Goal: Navigation & Orientation: Find specific page/section

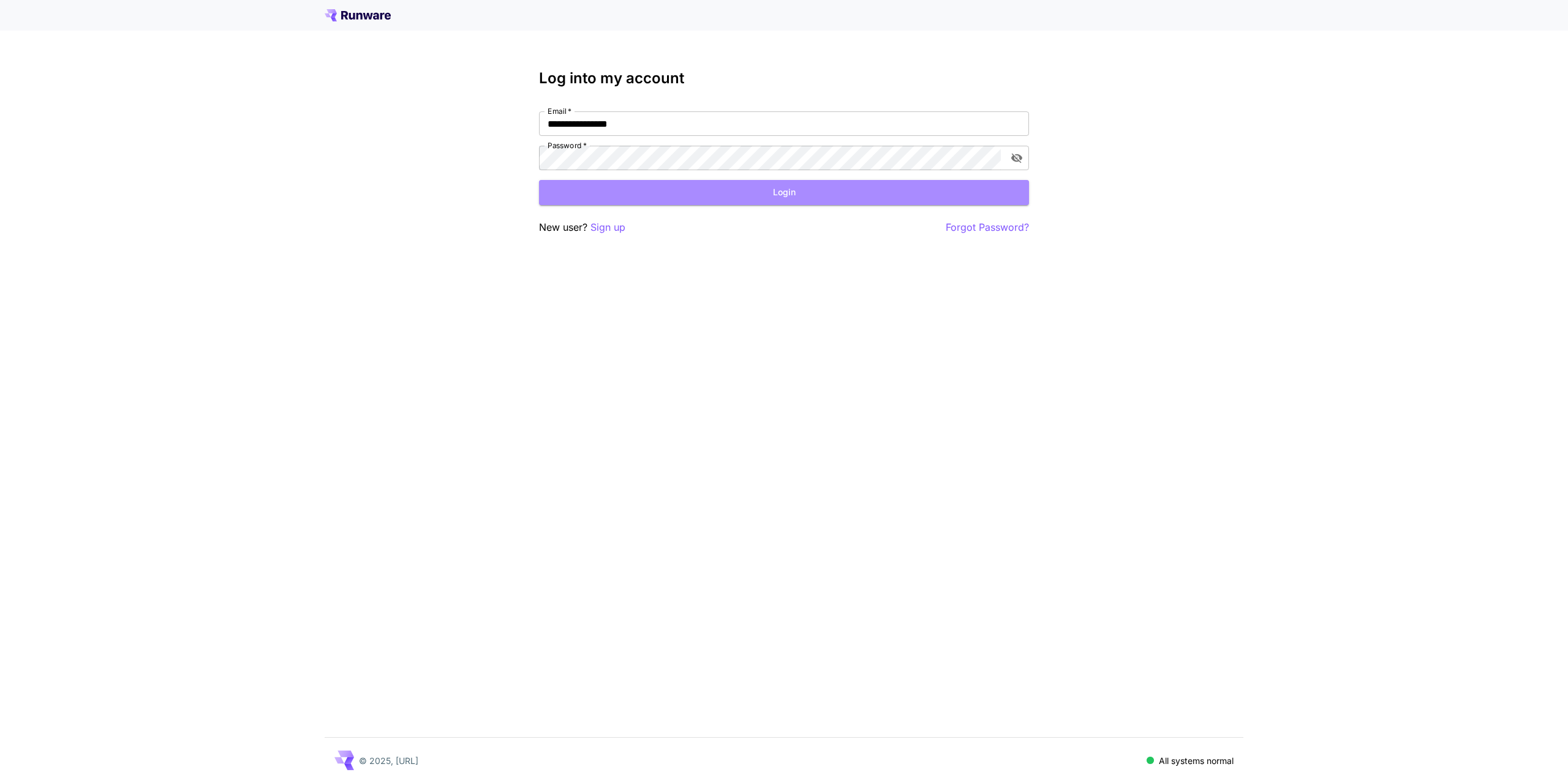
click at [735, 194] on button "Login" at bounding box center [784, 192] width 490 height 25
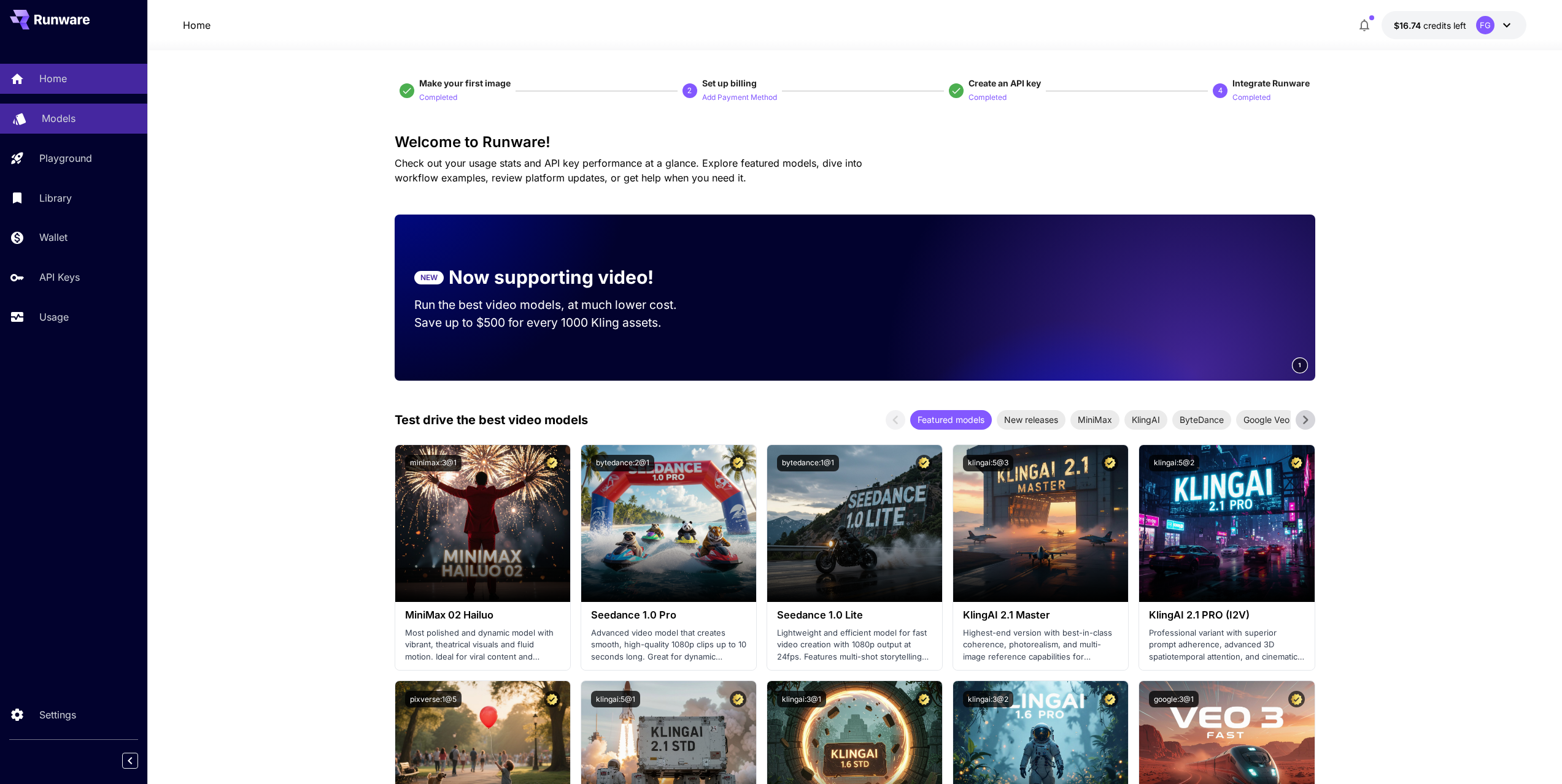
click at [76, 126] on p "Models" at bounding box center [58, 118] width 33 height 15
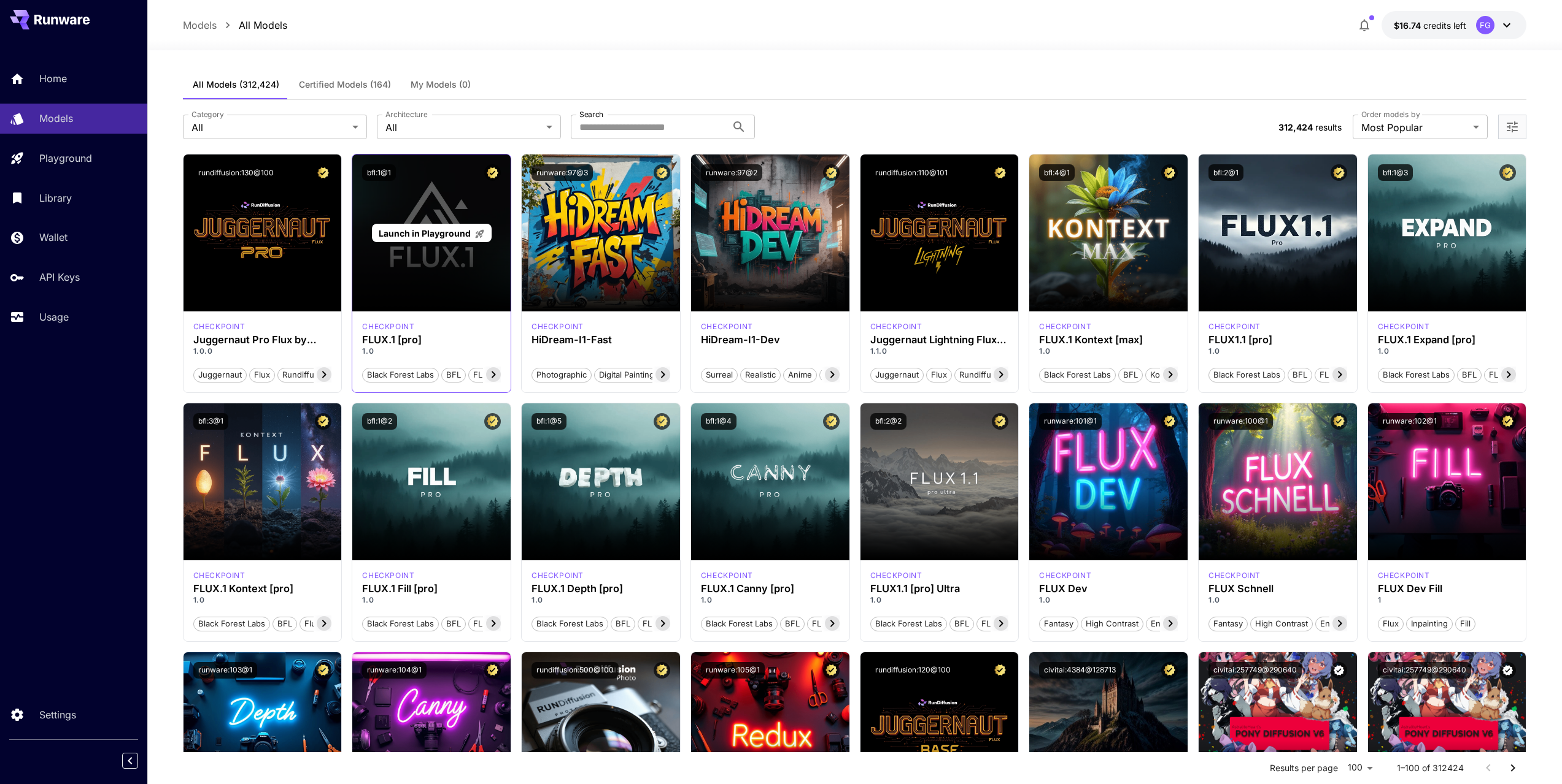
drag, startPoint x: 552, startPoint y: 425, endPoint x: 489, endPoint y: 232, distance: 203.0
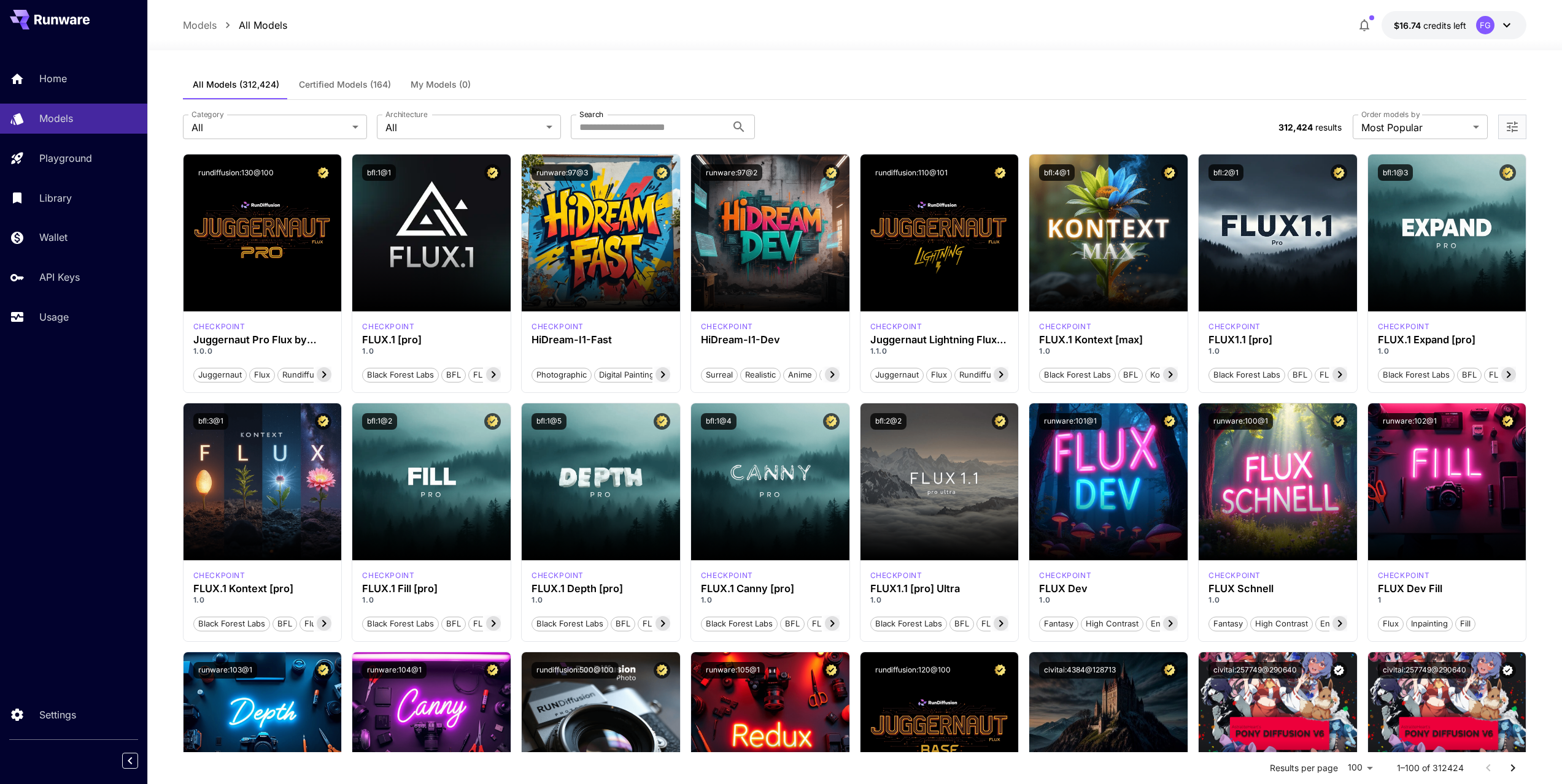
drag, startPoint x: 427, startPoint y: 0, endPoint x: 1132, endPoint y: 42, distance: 706.2
drag, startPoint x: 0, startPoint y: 0, endPoint x: 1061, endPoint y: 35, distance: 1061.6
click at [1061, 35] on div "Models All Models $16.74 credits left FG" at bounding box center [855, 25] width 1344 height 28
